Goal: Information Seeking & Learning: Understand process/instructions

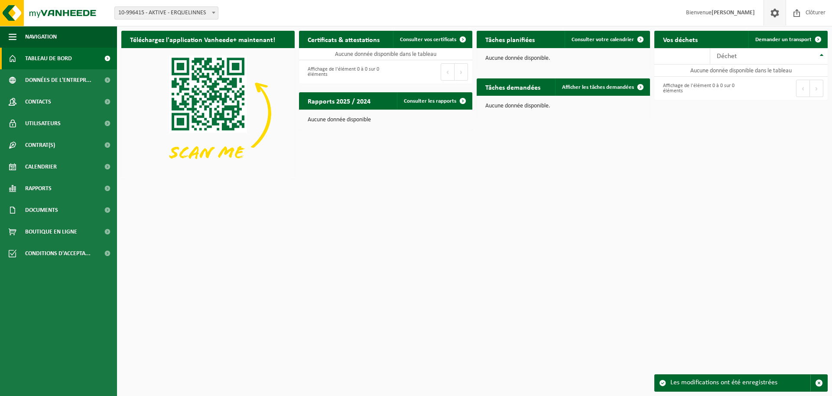
click at [773, 14] on span at bounding box center [774, 13] width 13 height 26
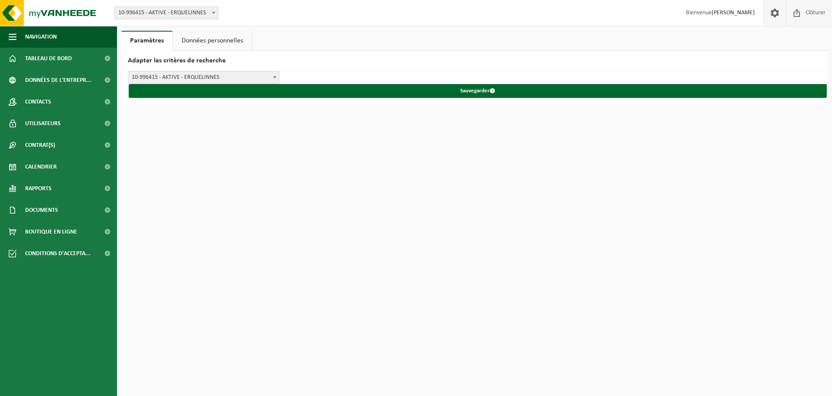
click at [805, 13] on span "Clôturer" at bounding box center [815, 13] width 24 height 26
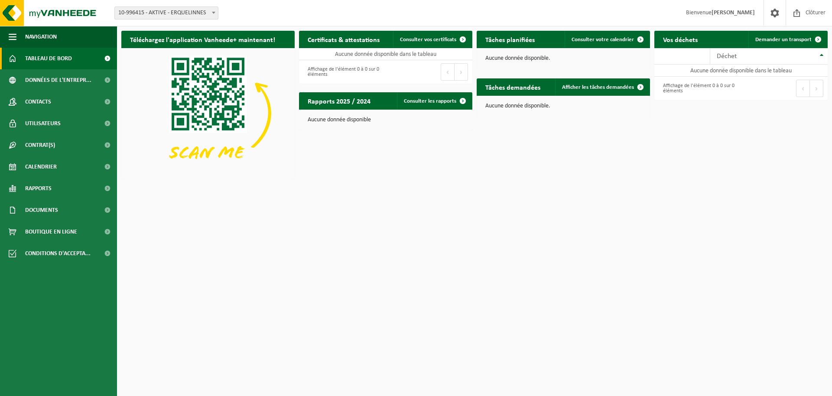
drag, startPoint x: 203, startPoint y: 16, endPoint x: 229, endPoint y: 15, distance: 26.5
click at [203, 16] on span "10-996415 - AKTIVE - ERQUELINNES" at bounding box center [166, 13] width 103 height 12
click at [254, 13] on div "Site: 10-996415 - AKTIVE - ERQUELINNES 10-996415 - AKTIVE - ERQUELINNES Bienven…" at bounding box center [416, 13] width 832 height 26
click at [40, 78] on span "Données de l'entrepr..." at bounding box center [58, 80] width 66 height 22
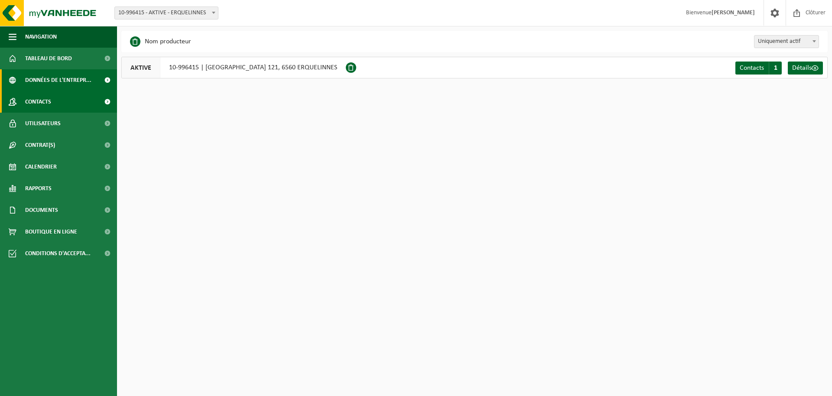
click at [31, 99] on span "Contacts" at bounding box center [38, 102] width 26 height 22
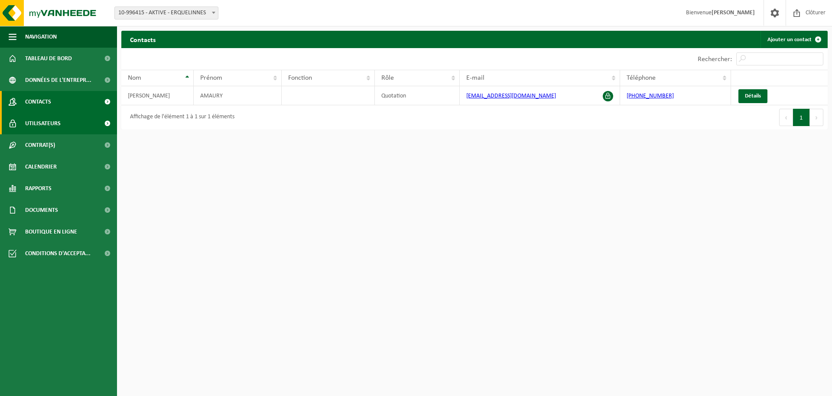
click at [52, 125] on span "Utilisateurs" at bounding box center [43, 124] width 36 height 22
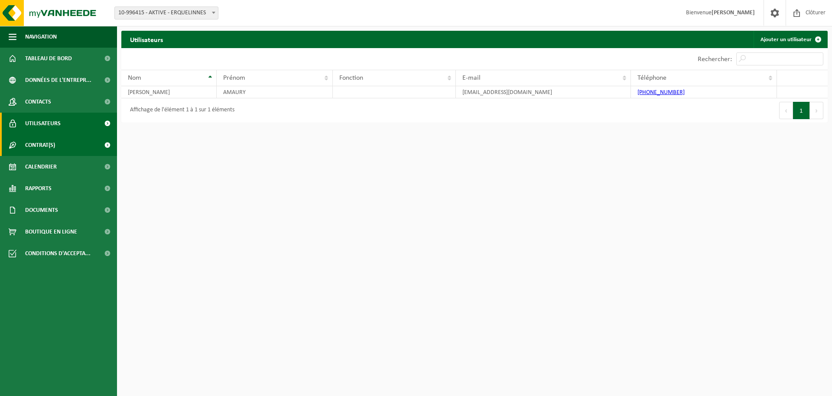
click at [61, 146] on link "Contrat(s)" at bounding box center [58, 145] width 117 height 22
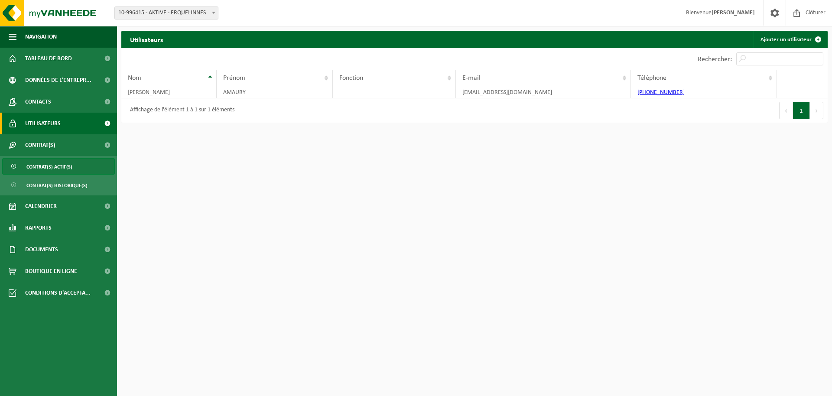
click at [62, 169] on span "Contrat(s) actif(s)" at bounding box center [49, 167] width 46 height 16
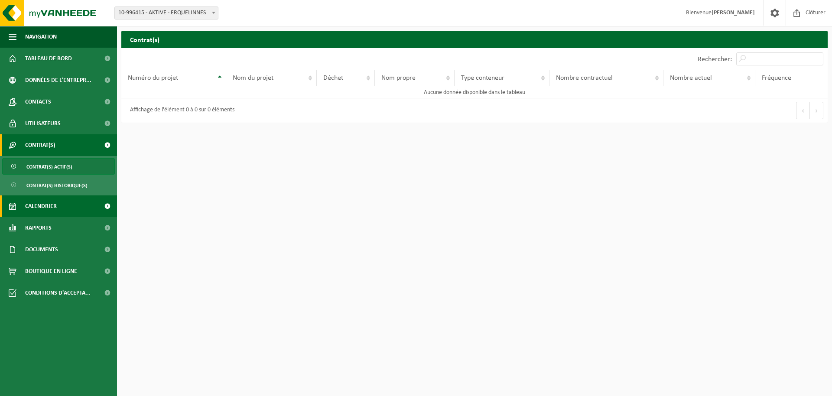
click at [69, 207] on link "Calendrier" at bounding box center [58, 206] width 117 height 22
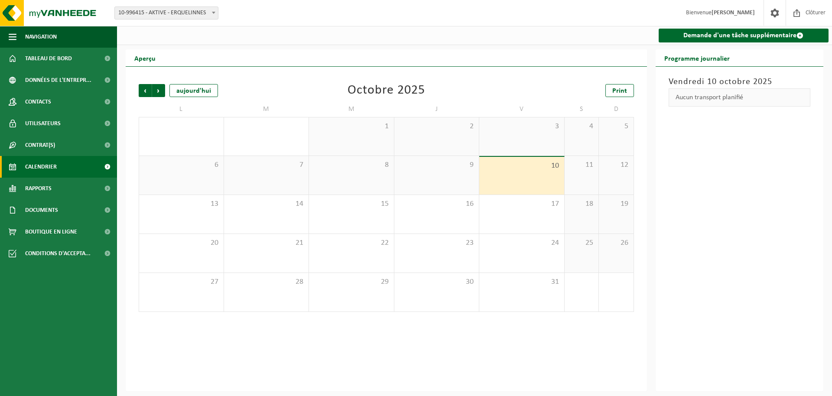
click at [704, 98] on div "Aucun transport planifié" at bounding box center [740, 97] width 142 height 18
click at [694, 35] on link "Demande d'une tâche supplémentaire" at bounding box center [744, 36] width 170 height 14
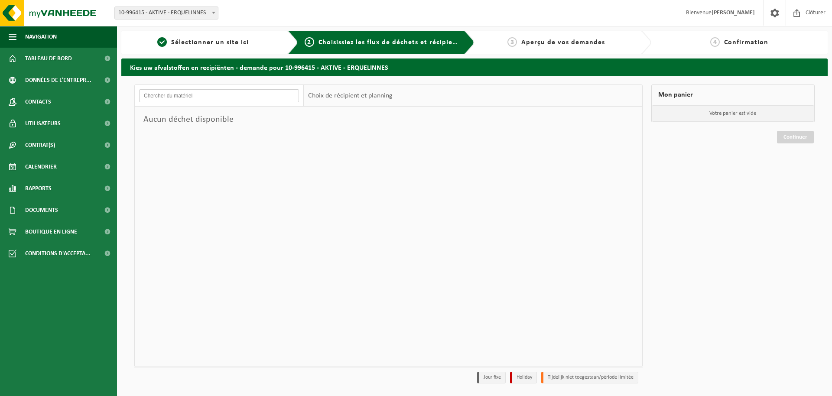
click at [220, 100] on input "text" at bounding box center [219, 95] width 160 height 13
click at [360, 94] on div "Choix de récipient et planning" at bounding box center [350, 96] width 93 height 22
click at [701, 105] on p "Votre panier est vide" at bounding box center [733, 113] width 163 height 16
click at [586, 40] on span "Aperçu de vos demandes" at bounding box center [563, 42] width 84 height 7
click at [52, 218] on span "Documents" at bounding box center [41, 210] width 33 height 22
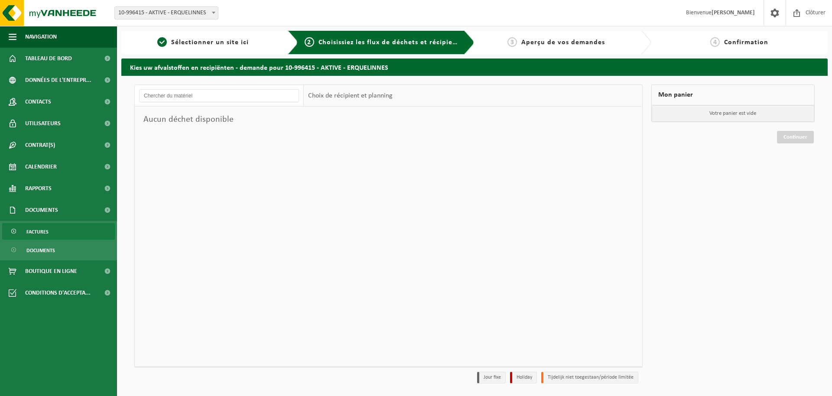
click at [52, 230] on link "Factures" at bounding box center [58, 231] width 113 height 16
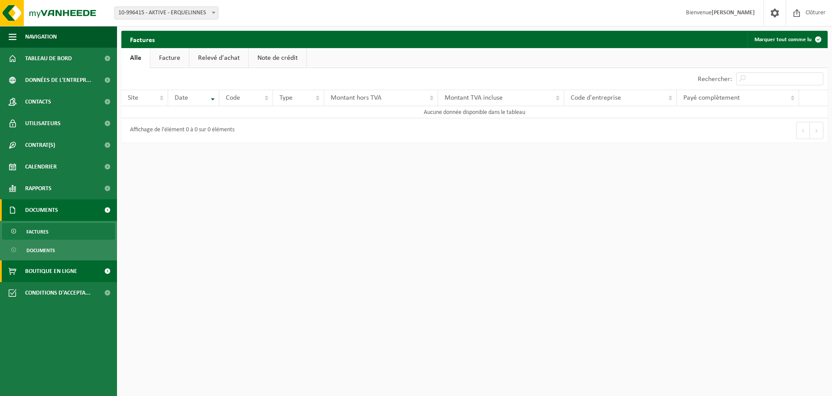
click at [41, 275] on span "Boutique en ligne" at bounding box center [51, 271] width 52 height 22
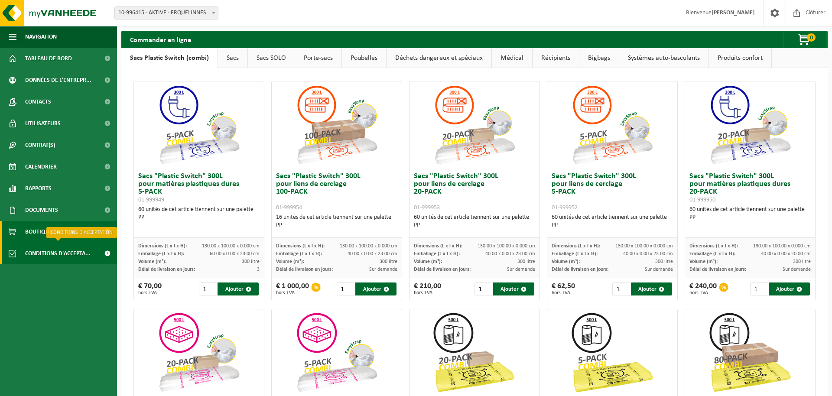
click at [30, 257] on span "Conditions d'accepta..." at bounding box center [57, 254] width 65 height 22
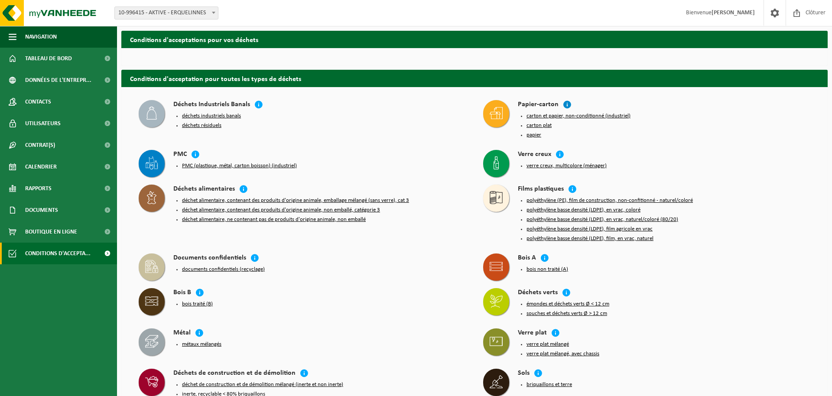
click at [565, 103] on icon at bounding box center [567, 104] width 9 height 9
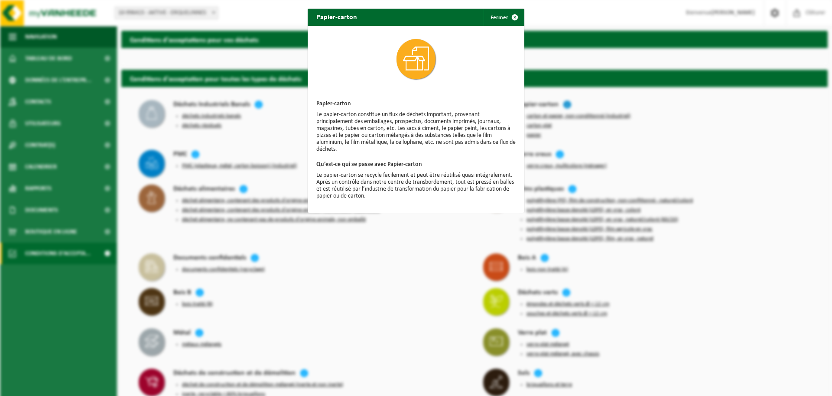
click at [565, 103] on div "Papier-carton Fermer Papier-carton Le papier-carton constitue un flux de déchet…" at bounding box center [416, 198] width 832 height 396
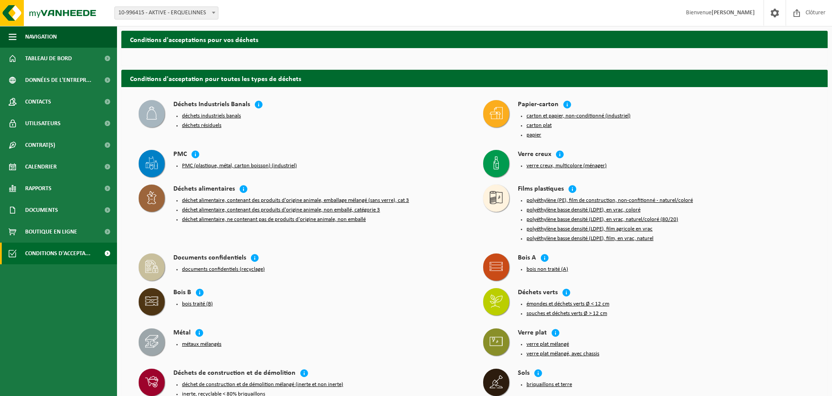
click at [596, 116] on button "carton et papier, non-conditionné (industriel)" at bounding box center [578, 116] width 104 height 7
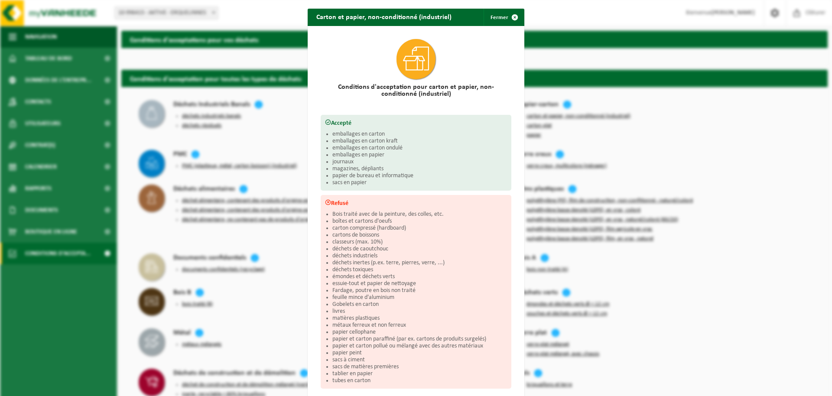
click at [611, 179] on div "Carton et papier, non-conditionné (industriel) Fermer Conditions d'acceptation …" at bounding box center [416, 198] width 832 height 396
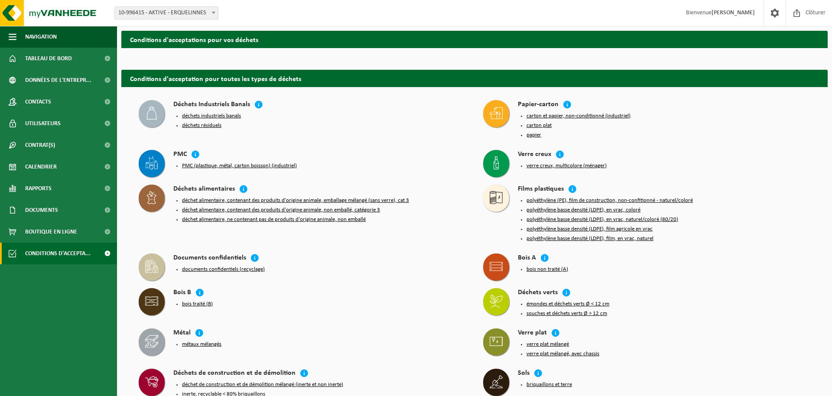
click at [536, 124] on button "carton plat" at bounding box center [538, 125] width 25 height 7
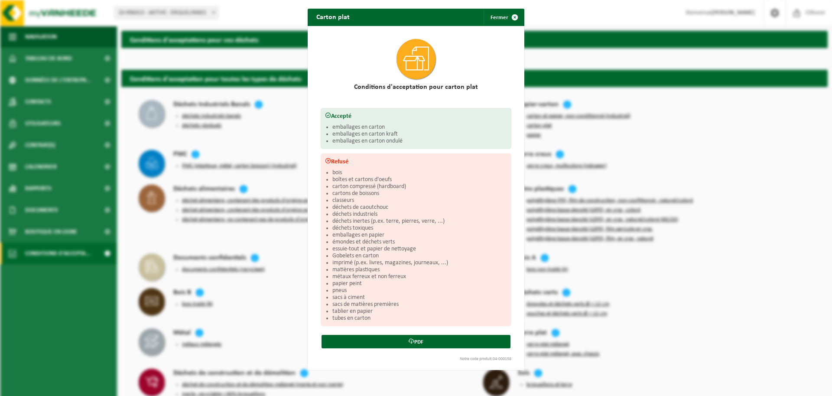
click at [592, 132] on div "Carton plat Fermer Conditions d'acceptation pour carton plat Accepté emballages…" at bounding box center [416, 198] width 832 height 396
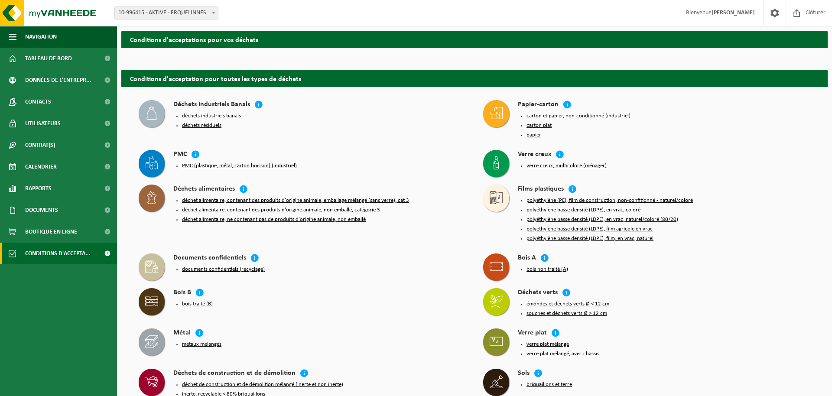
click at [529, 136] on button "papier" at bounding box center [533, 135] width 15 height 7
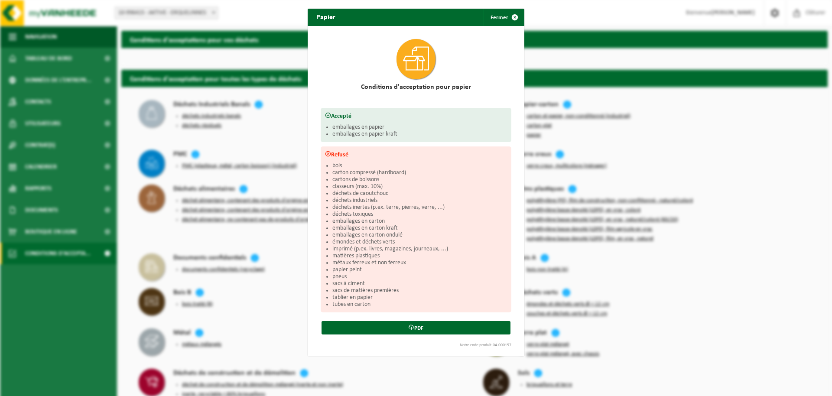
drag, startPoint x: 596, startPoint y: 136, endPoint x: 574, endPoint y: 127, distance: 23.3
click at [595, 136] on div "Papier Fermer Conditions d'acceptation pour papier Accepté emballages en papier…" at bounding box center [416, 198] width 832 height 396
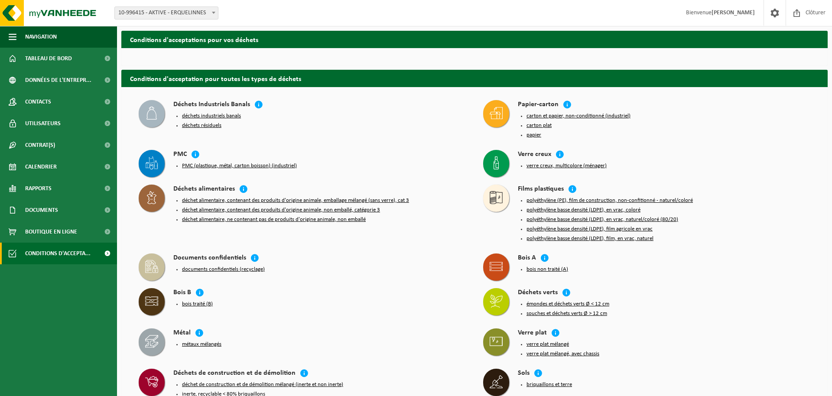
click at [553, 115] on button "carton et papier, non-conditionné (industriel)" at bounding box center [578, 116] width 104 height 7
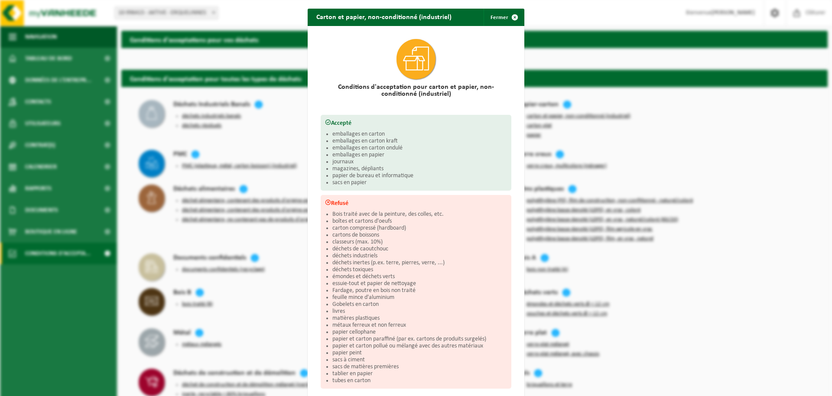
scroll to position [45, 0]
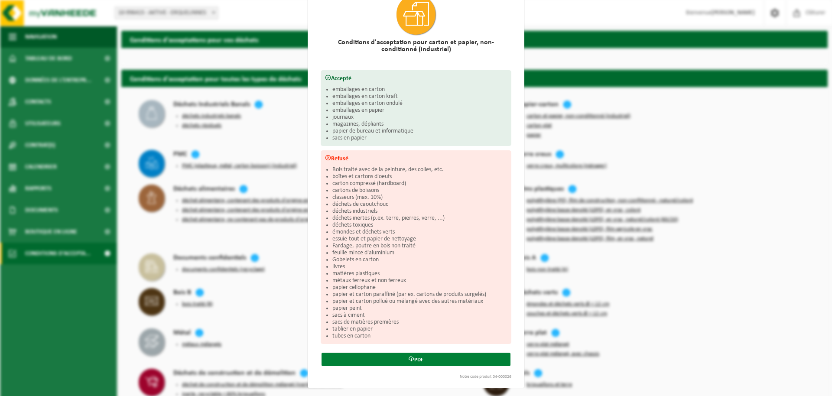
click at [438, 362] on link "PDF" at bounding box center [415, 359] width 189 height 13
click at [682, 185] on div "Carton et papier, non-conditionné (industriel) Fermer Conditions d'acceptation …" at bounding box center [416, 198] width 832 height 396
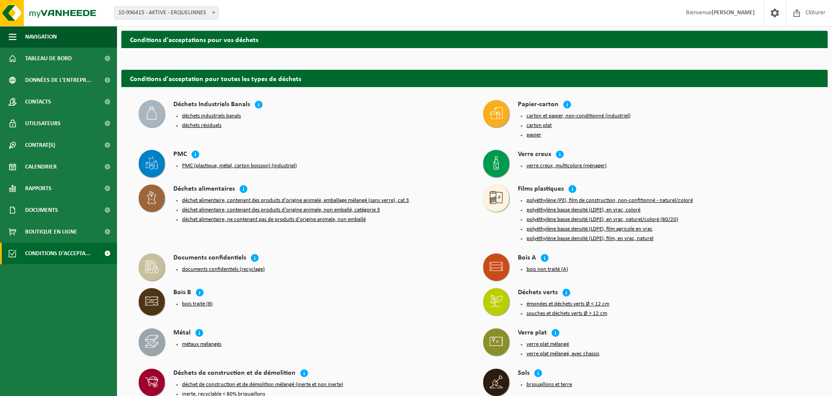
click at [213, 124] on button "déchets résiduels" at bounding box center [201, 125] width 39 height 7
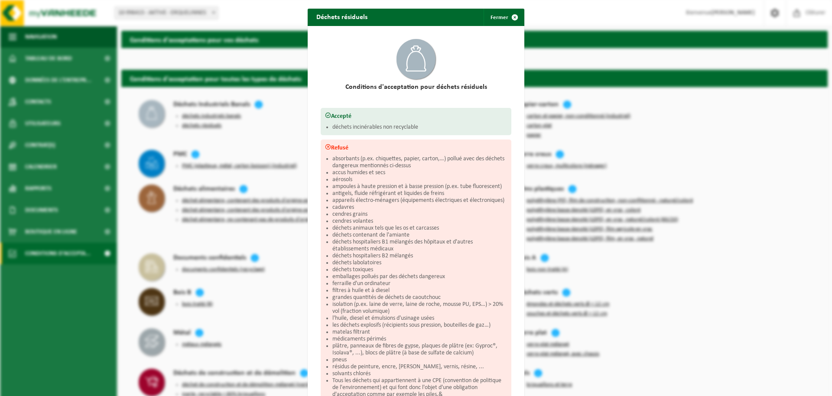
click at [271, 121] on div "Déchets résiduels Fermer Conditions d'acceptation pour déchets résiduels Accept…" at bounding box center [416, 198] width 832 height 396
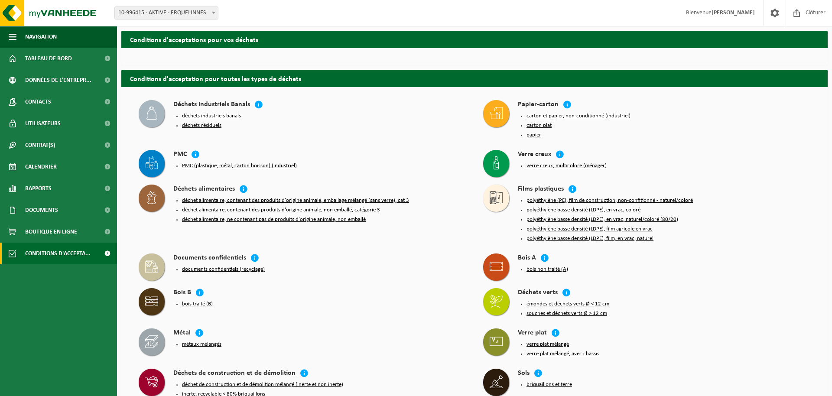
click at [202, 115] on button "déchets industriels banals" at bounding box center [211, 116] width 59 height 7
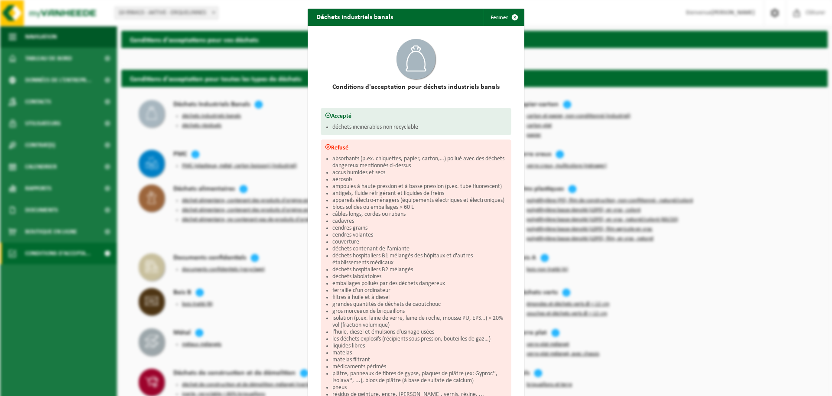
click at [285, 131] on div "Déchets industriels banals Fermer Conditions d'acceptation pour déchets industr…" at bounding box center [416, 198] width 832 height 396
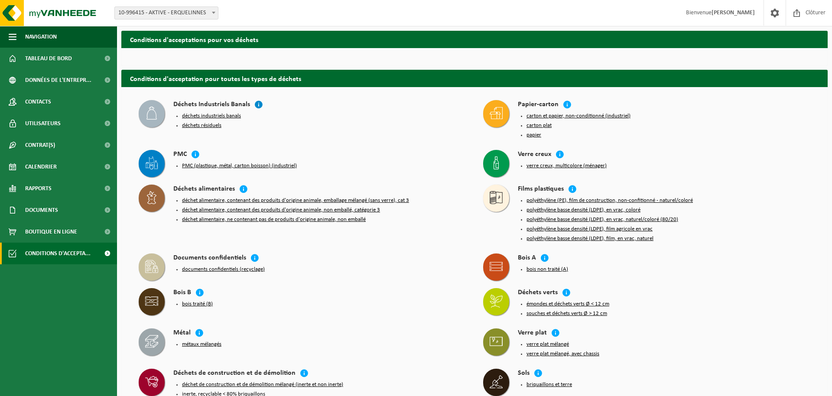
click at [260, 106] on icon at bounding box center [258, 104] width 9 height 9
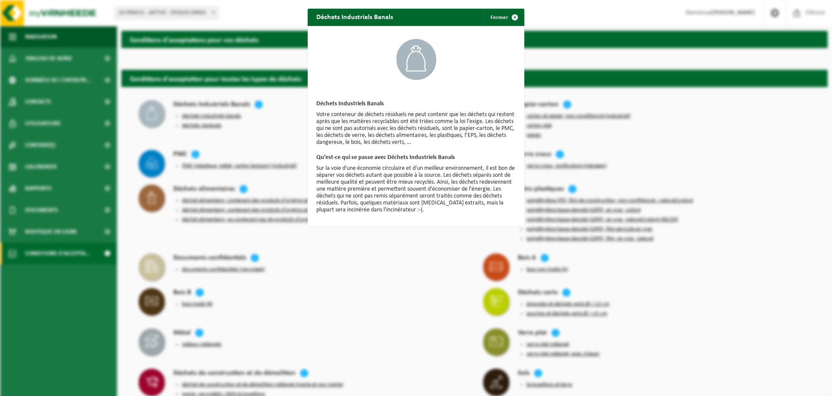
click at [260, 104] on div "Déchets Industriels Banals Fermer Déchets Industriels Banals Votre conteneur de…" at bounding box center [416, 198] width 832 height 396
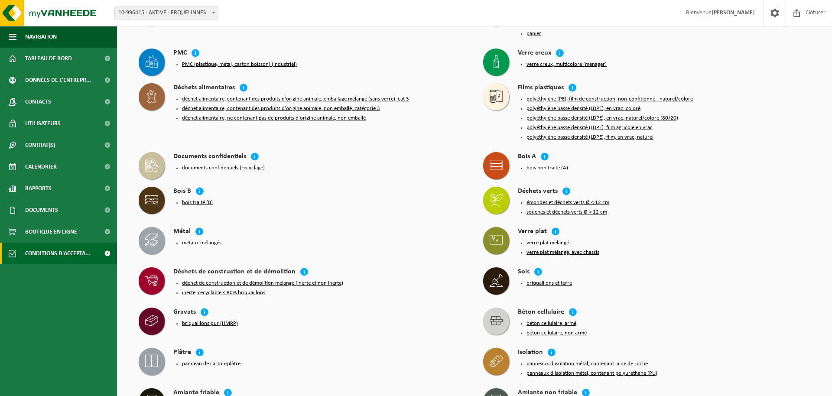
scroll to position [0, 0]
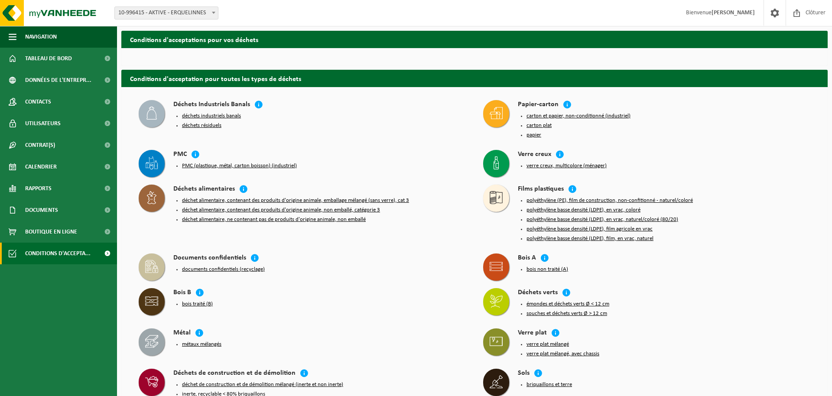
click at [198, 127] on button "déchets résiduels" at bounding box center [201, 125] width 39 height 7
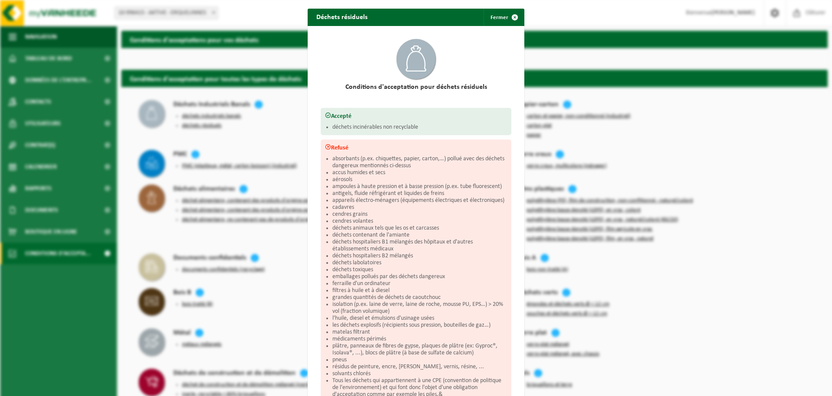
click at [239, 129] on div "Déchets résiduels Fermer Conditions d'acceptation pour déchets résiduels Accept…" at bounding box center [416, 198] width 832 height 396
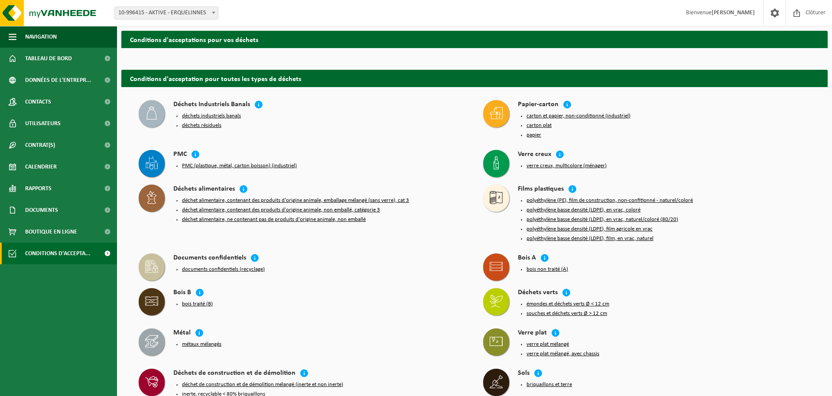
click at [201, 123] on button "déchets résiduels" at bounding box center [201, 125] width 39 height 7
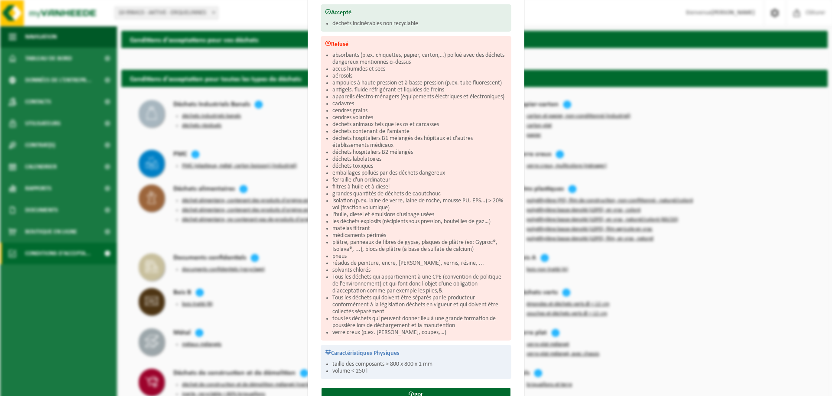
scroll to position [105, 0]
click at [265, 78] on div "Déchets résiduels Fermer Conditions d'acceptation pour déchets résiduels Accept…" at bounding box center [416, 198] width 832 height 396
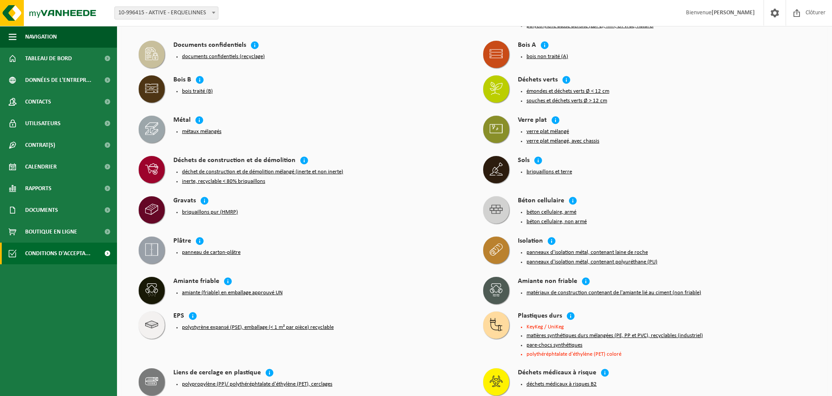
scroll to position [0, 0]
